Goal: Navigation & Orientation: Find specific page/section

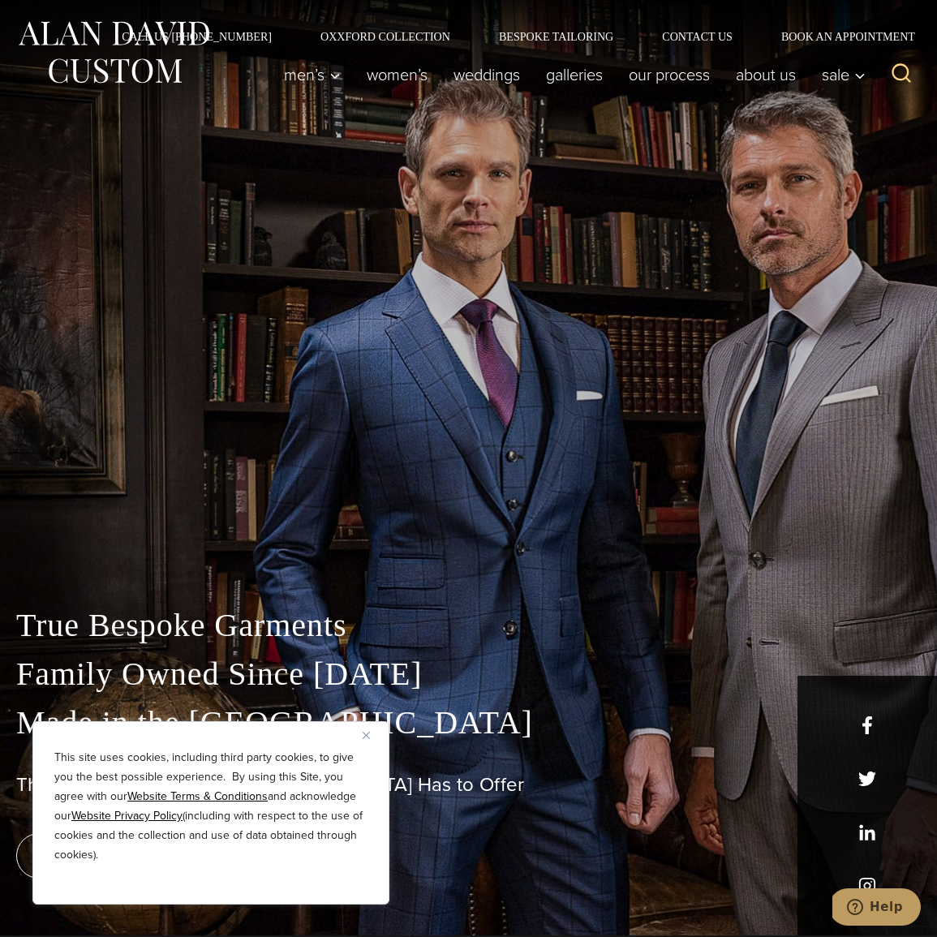
scroll to position [12, 0]
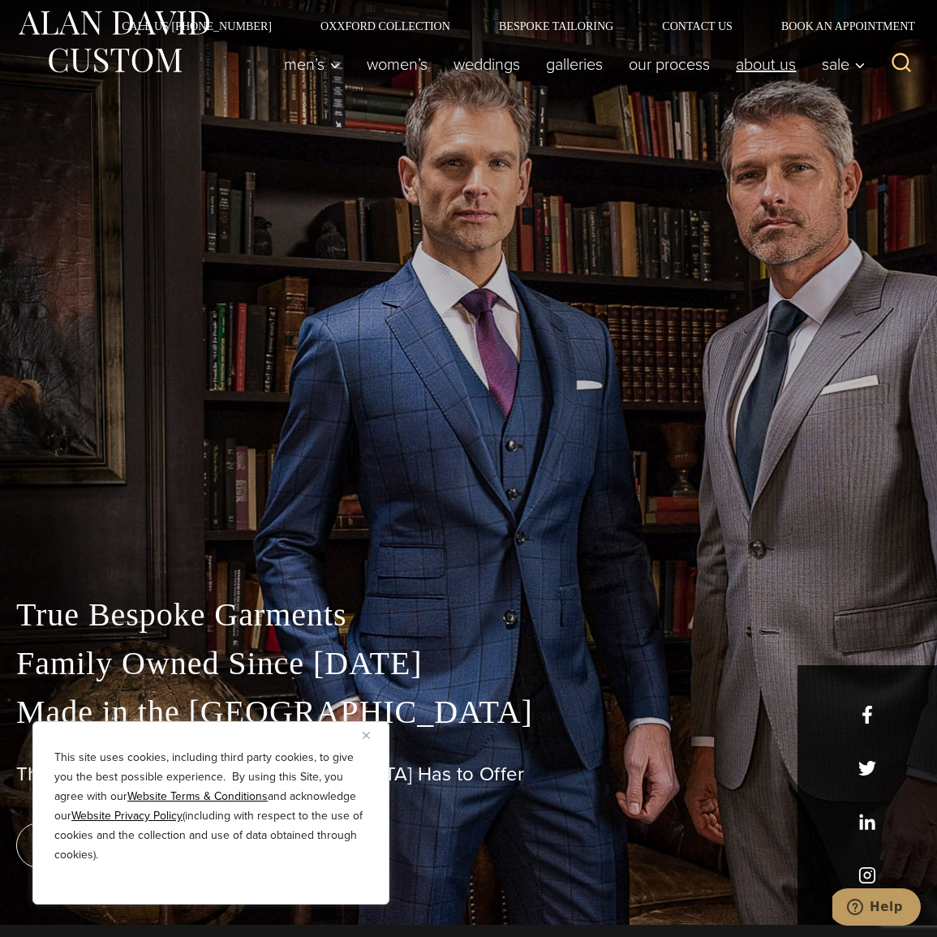
click at [771, 64] on link "About Us" at bounding box center [766, 64] width 86 height 32
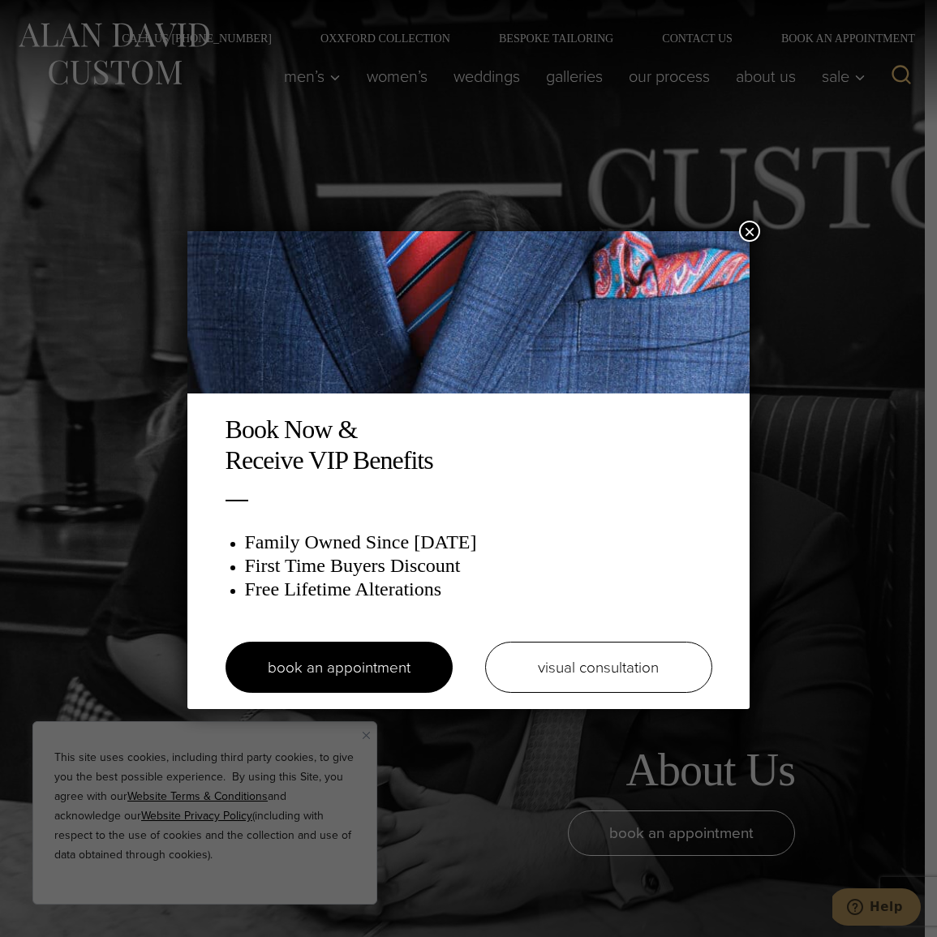
click at [754, 225] on button "×" at bounding box center [749, 231] width 21 height 21
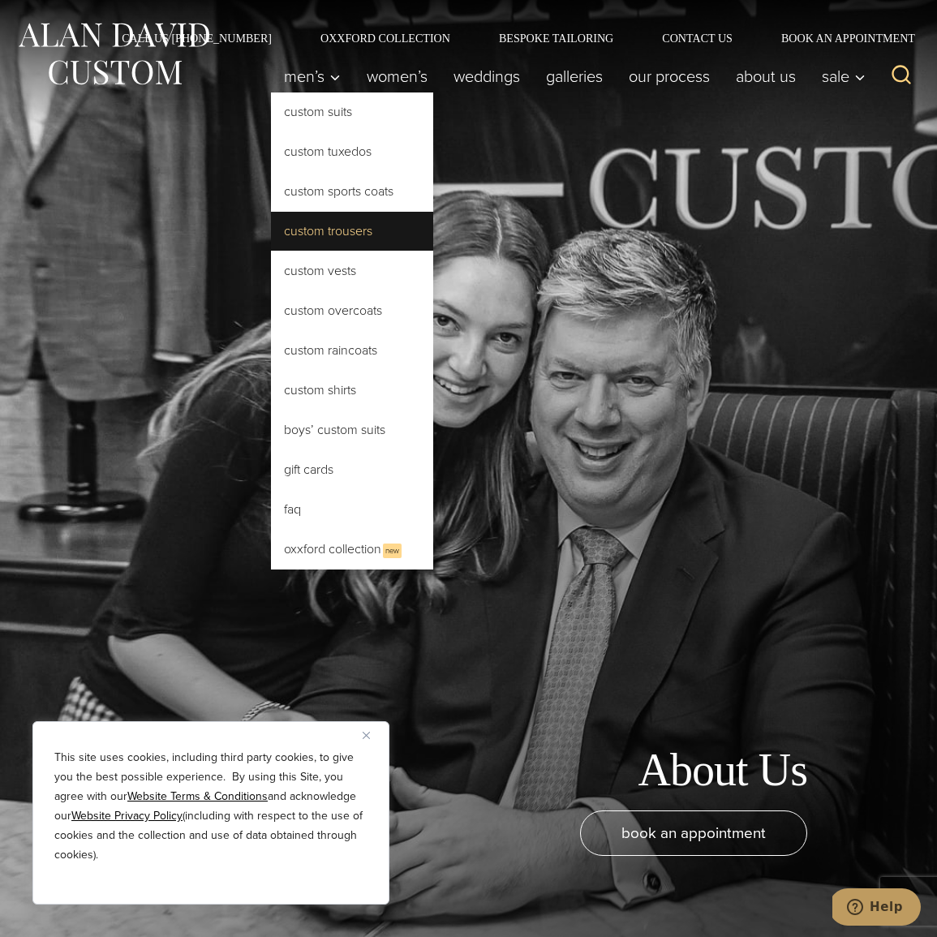
click at [351, 232] on link "Custom Trousers" at bounding box center [352, 231] width 162 height 39
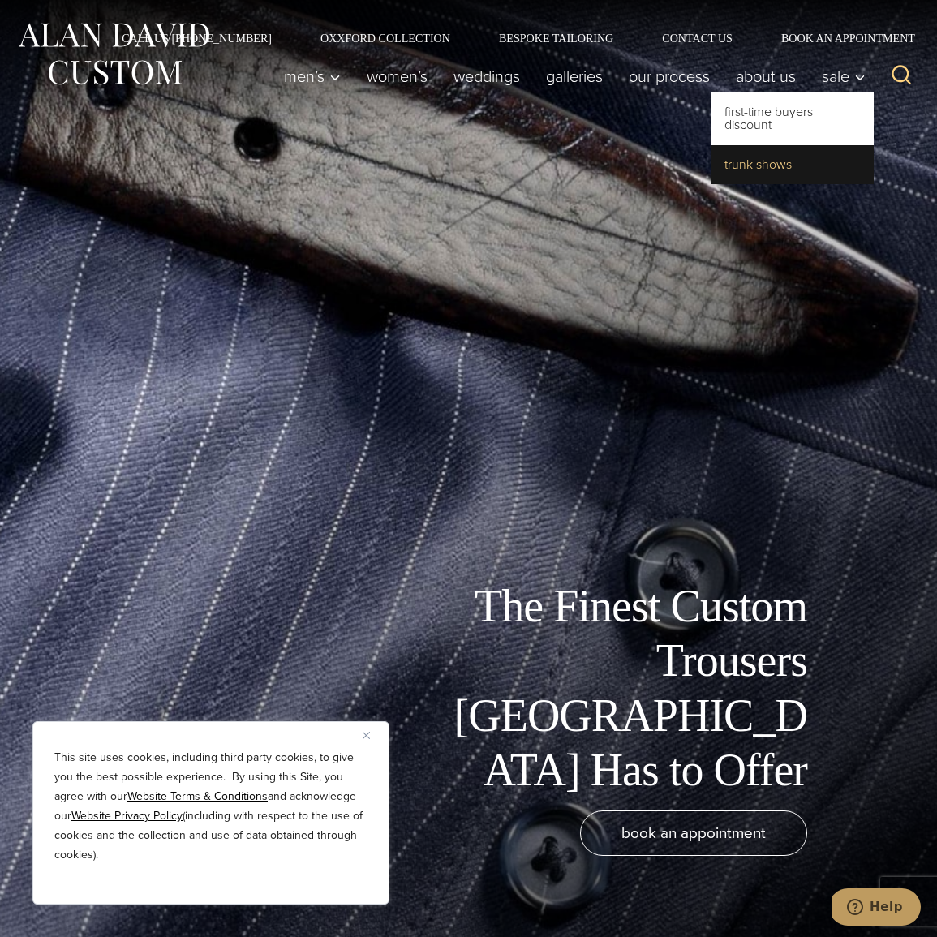
click at [783, 160] on link "Trunk Shows" at bounding box center [793, 164] width 162 height 39
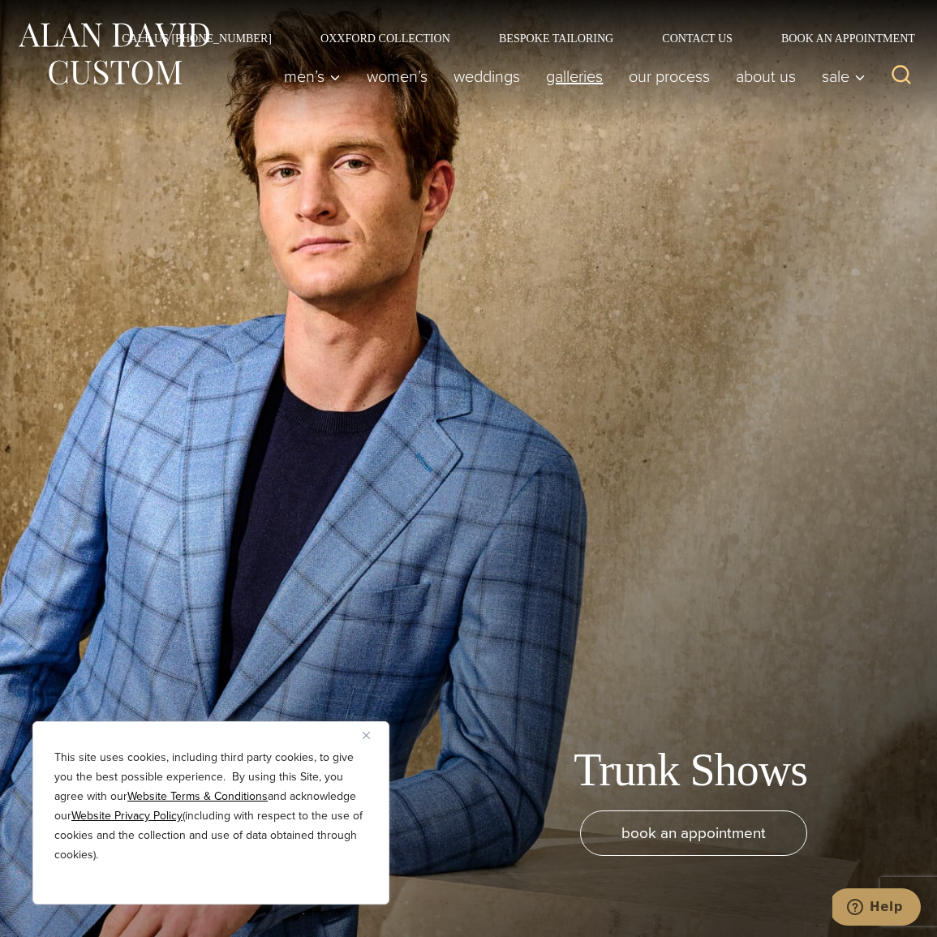
click at [587, 74] on link "Galleries" at bounding box center [574, 76] width 83 height 32
